Goal: Transaction & Acquisition: Subscribe to service/newsletter

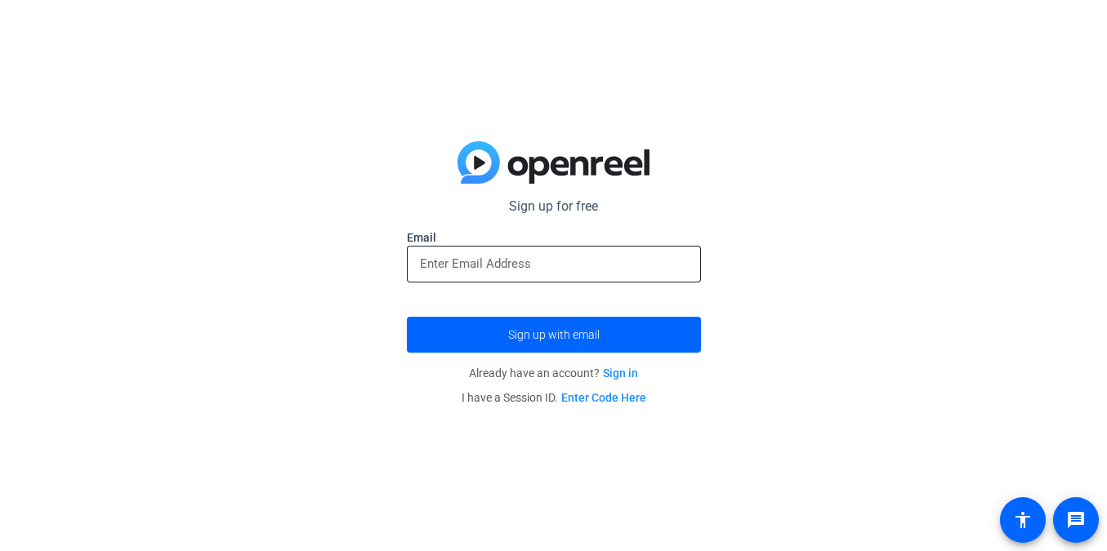
click at [503, 261] on input "email" at bounding box center [554, 264] width 268 height 20
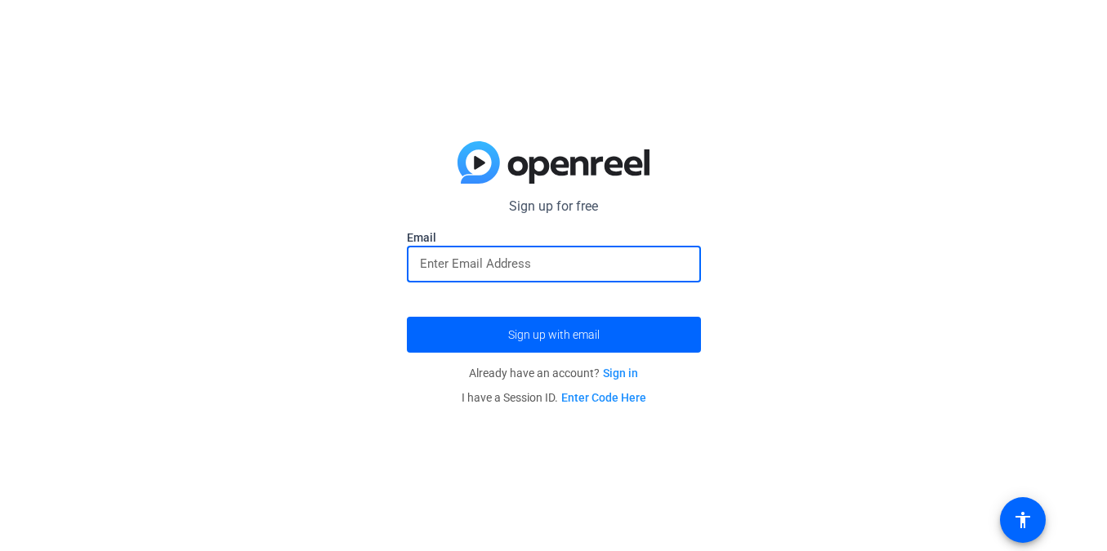
type input "[EMAIL_ADDRESS][DOMAIN_NAME]"
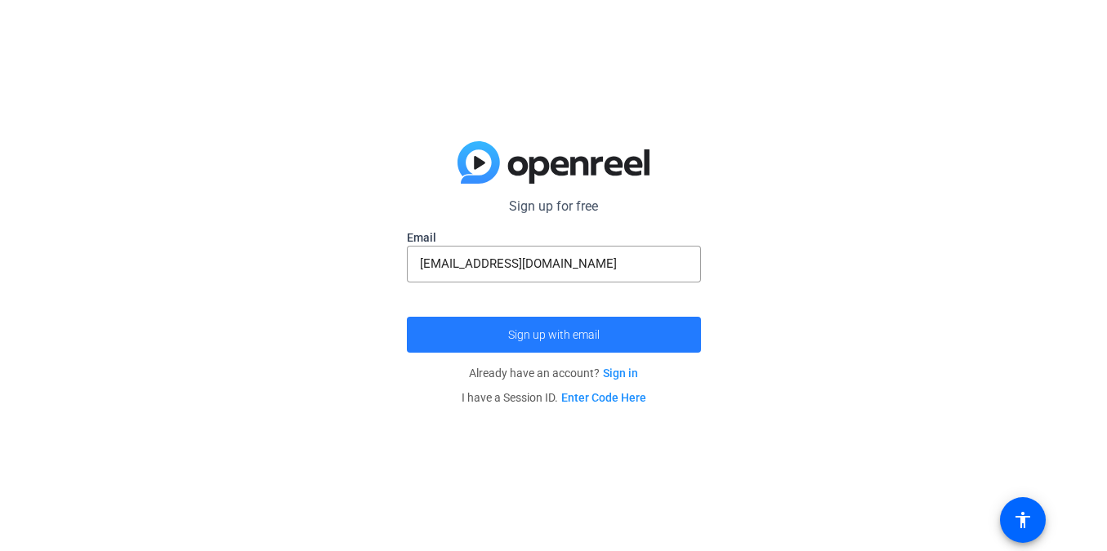
click at [522, 335] on span "Sign up with email" at bounding box center [553, 335] width 91 height 0
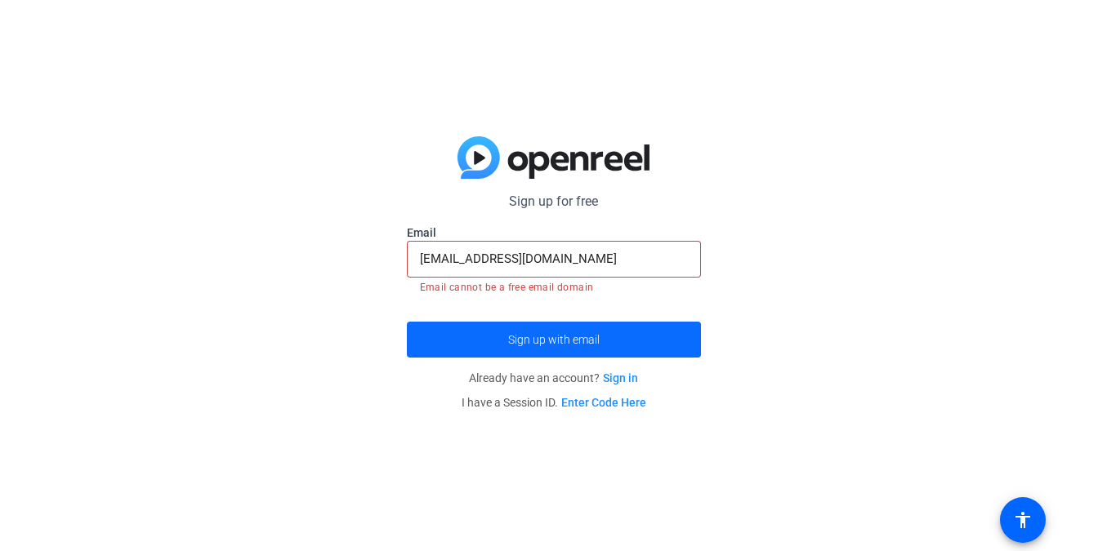
click at [552, 340] on span "Sign up with email" at bounding box center [553, 340] width 91 height 0
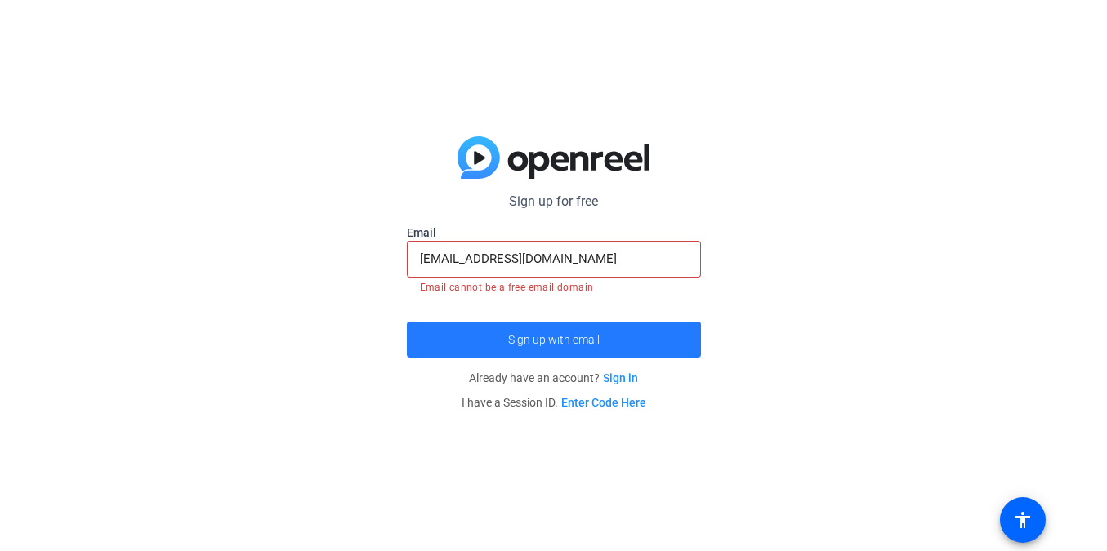
click at [552, 340] on span "Sign up with email" at bounding box center [553, 340] width 91 height 0
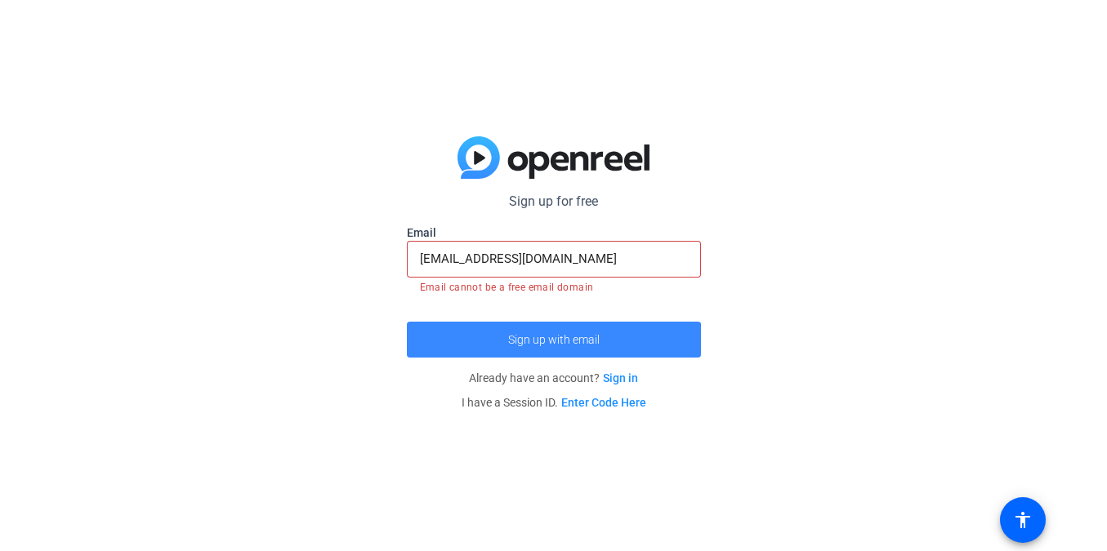
click at [552, 340] on span "Sign up with email" at bounding box center [553, 340] width 91 height 0
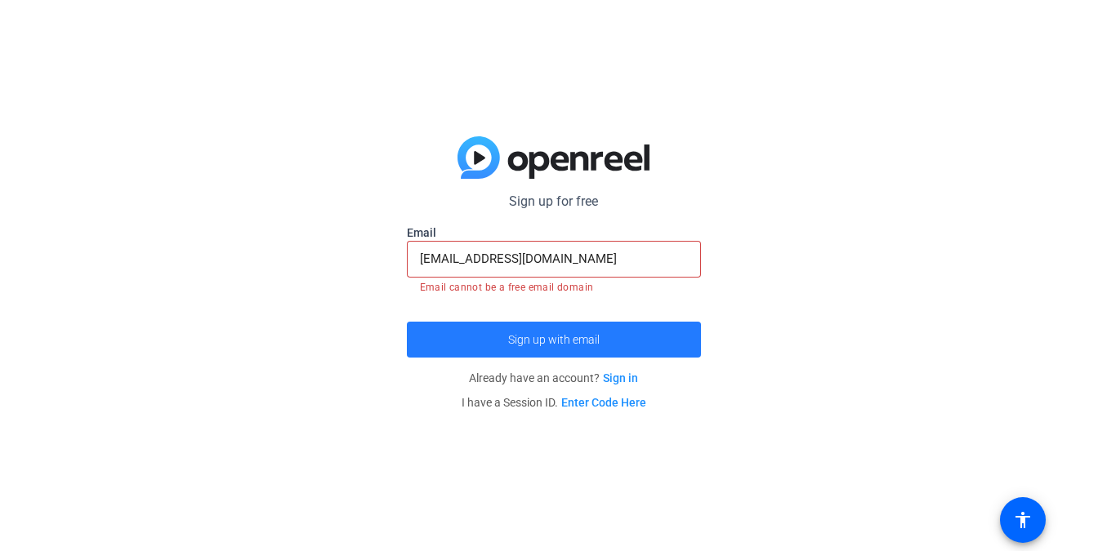
click at [552, 340] on span "Sign up with email" at bounding box center [553, 340] width 91 height 0
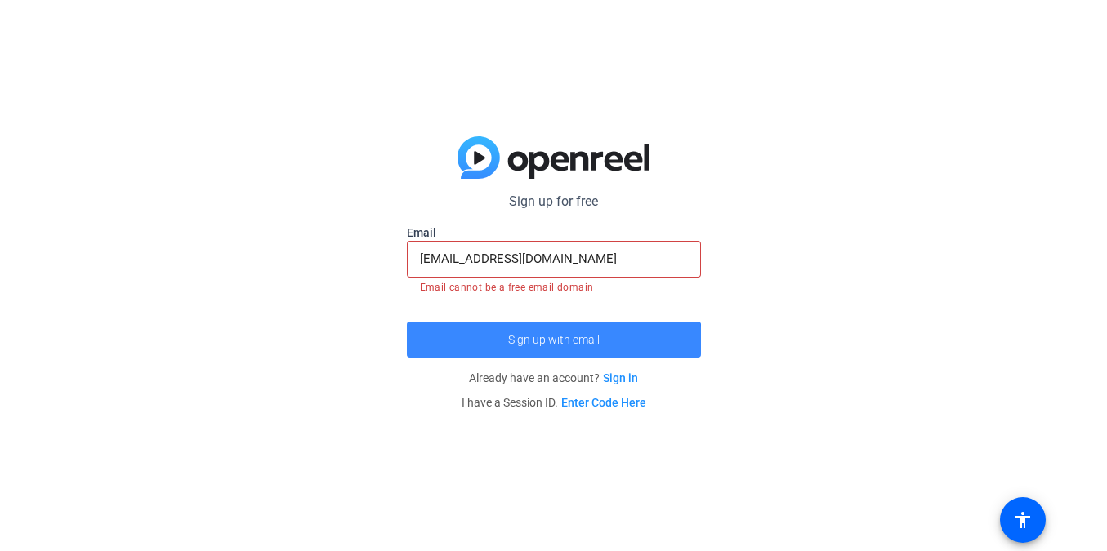
click at [552, 340] on span "Sign up with email" at bounding box center [553, 340] width 91 height 0
